Goal: Information Seeking & Learning: Learn about a topic

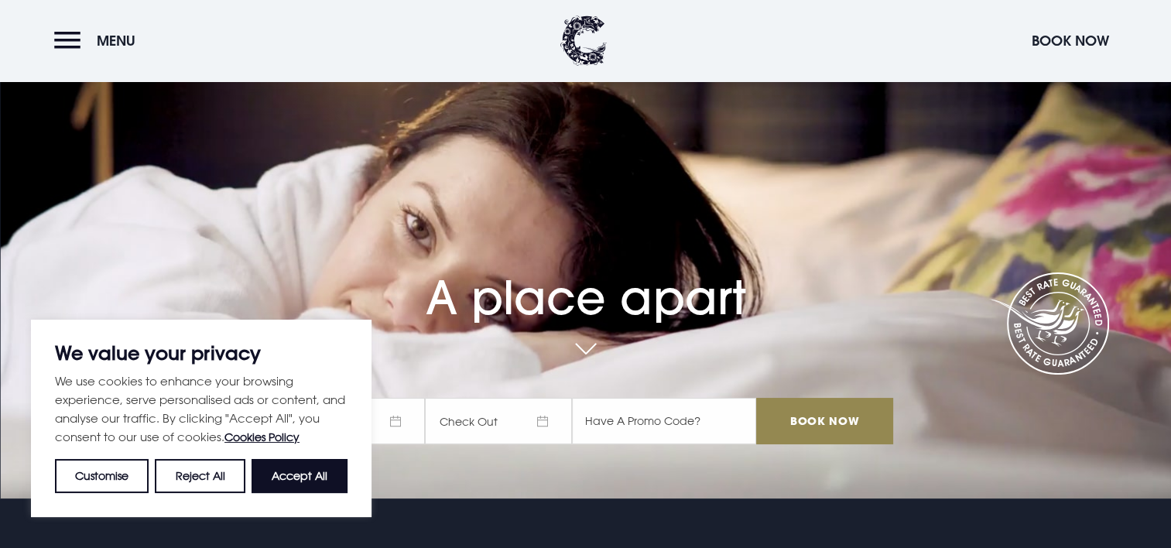
scroll to position [77, 0]
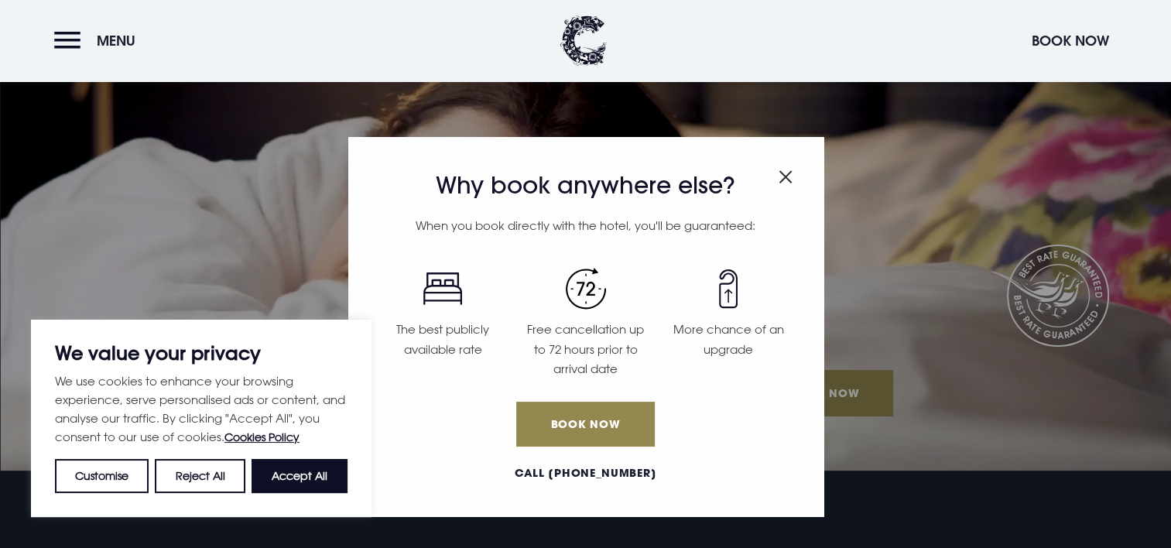
click at [775, 180] on h3 "Why book anywhere else?" at bounding box center [586, 186] width 429 height 28
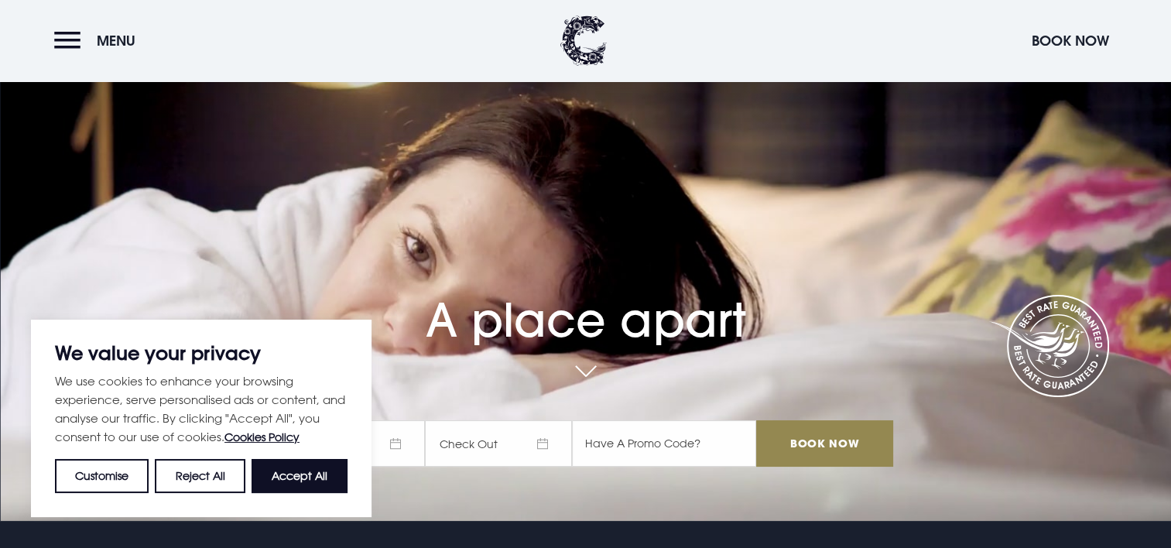
scroll to position [0, 0]
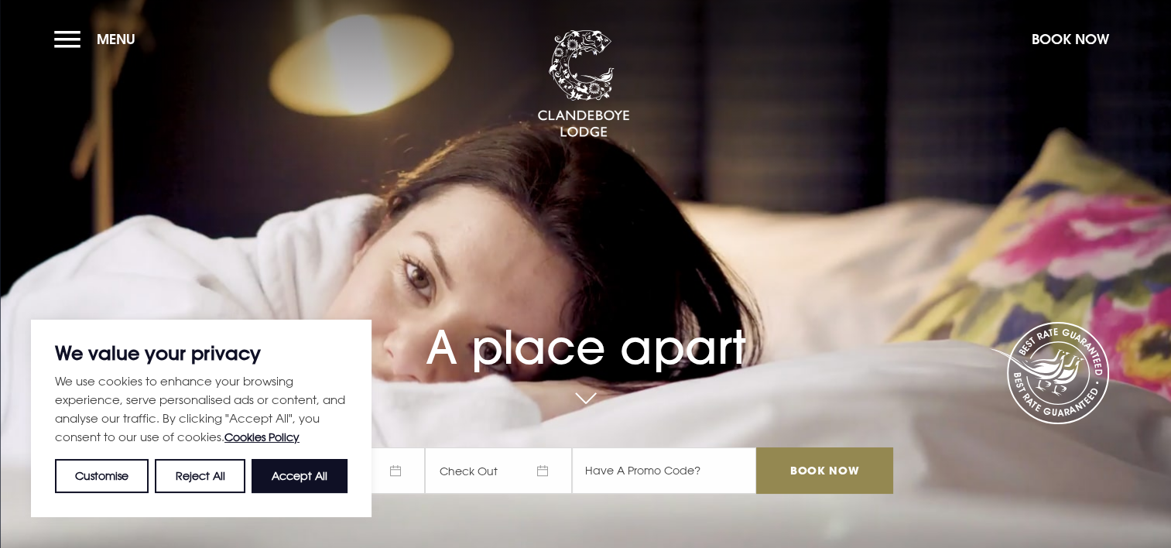
click at [50, 39] on section "A place apart Check In Check Out Mon Tue Wed Thur Fri Sat Sun Mon Tue Wed Thur …" at bounding box center [585, 274] width 1171 height 548
click at [59, 38] on button "Menu" at bounding box center [98, 38] width 89 height 33
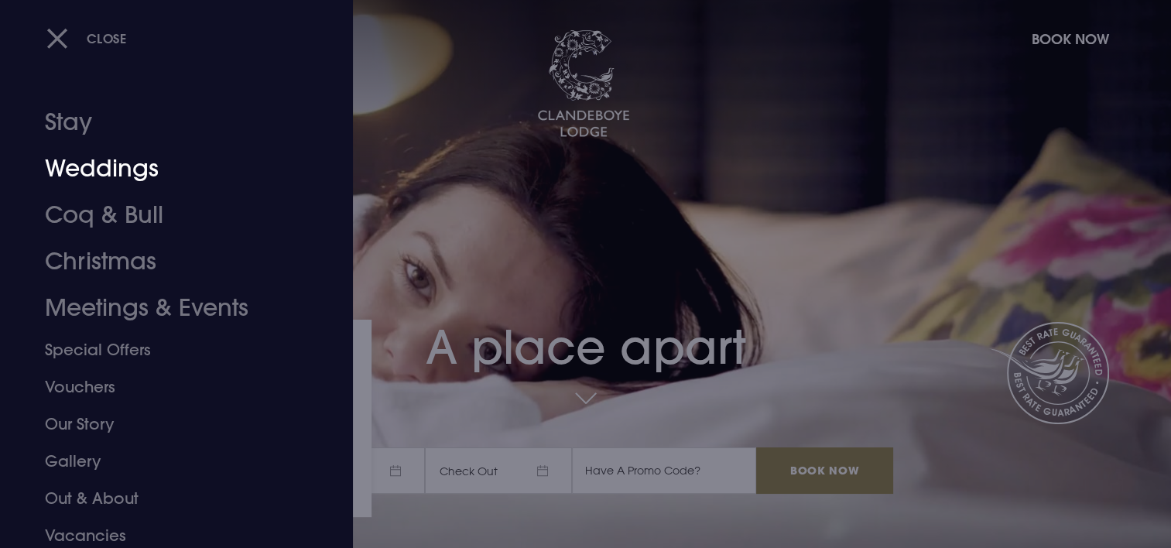
click at [115, 167] on link "Weddings" at bounding box center [167, 169] width 245 height 46
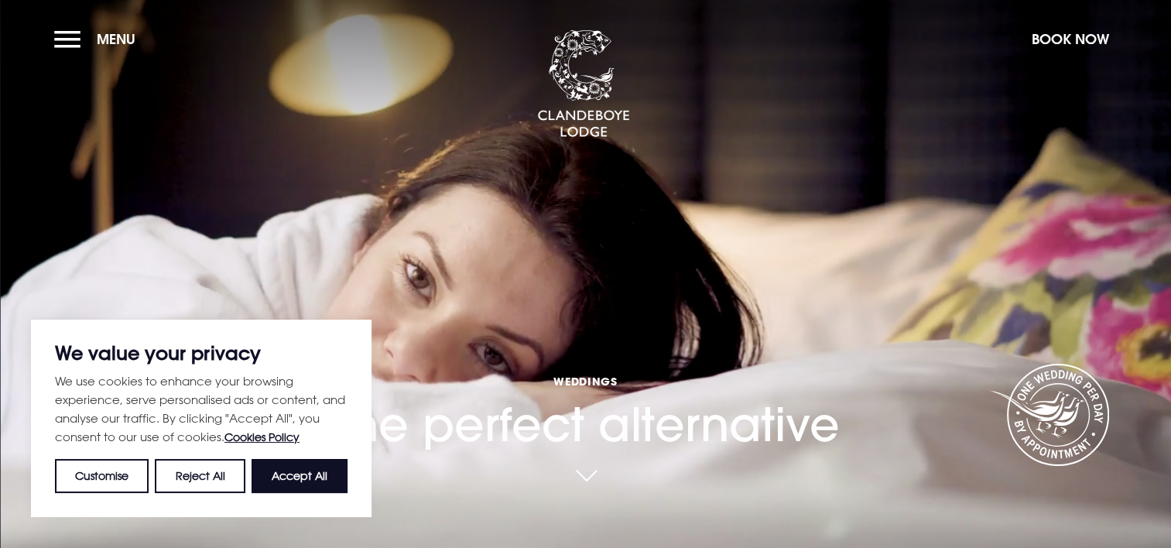
click at [312, 473] on button "Accept All" at bounding box center [300, 476] width 96 height 34
checkbox input "true"
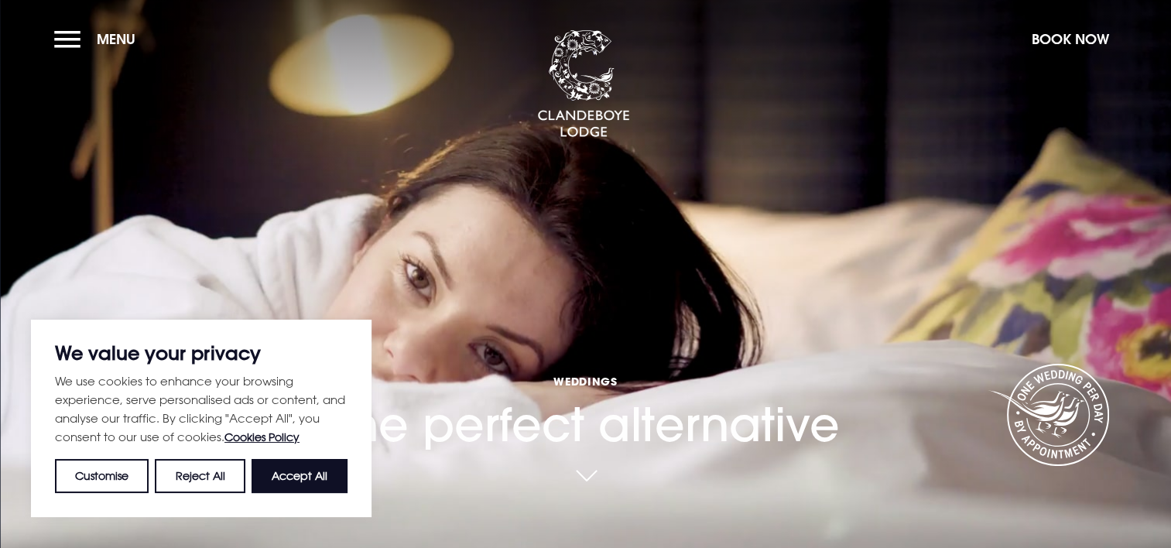
checkbox input "true"
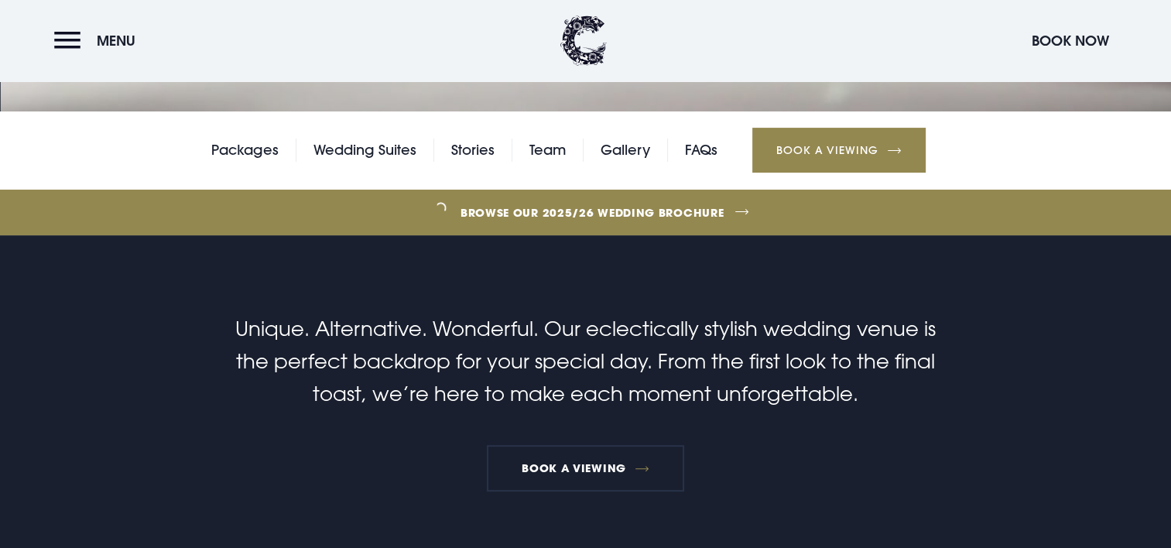
scroll to position [465, 0]
